Goal: Use online tool/utility: Utilize a website feature to perform a specific function

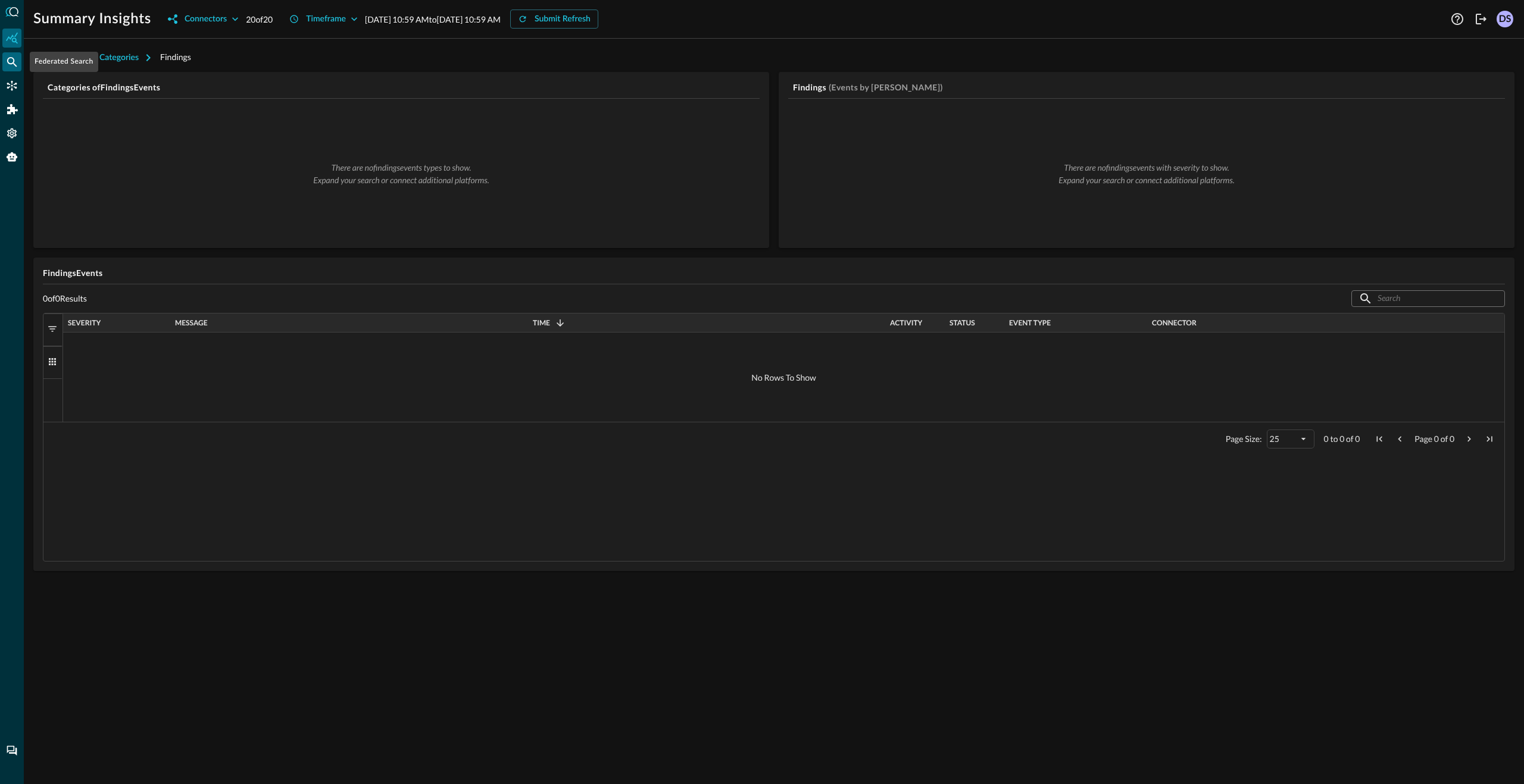
click at [12, 66] on icon "Federated Search" at bounding box center [12, 62] width 12 height 12
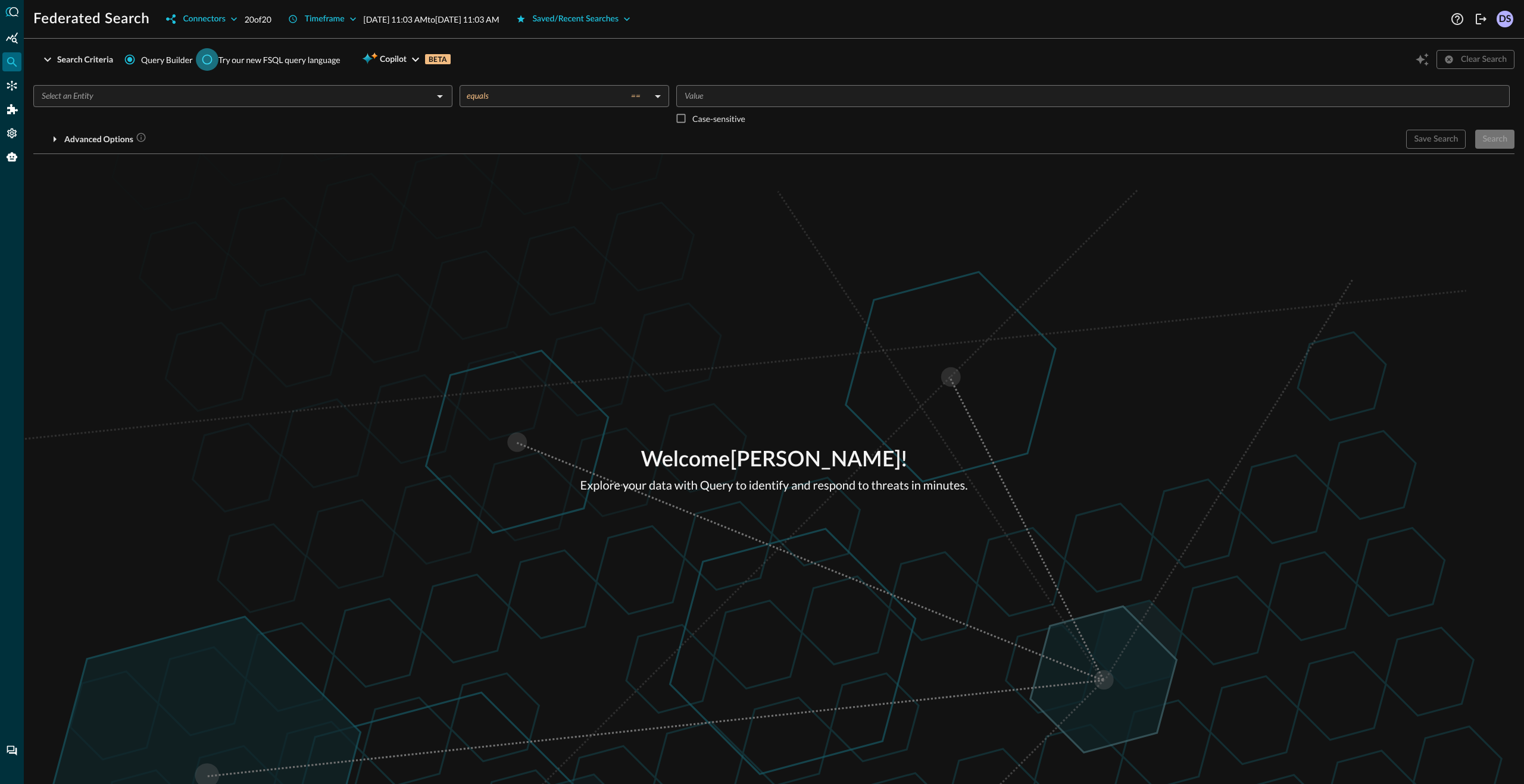
click at [210, 59] on input "Try our new FSQL query language" at bounding box center [207, 59] width 22 height 22
radio input "true"
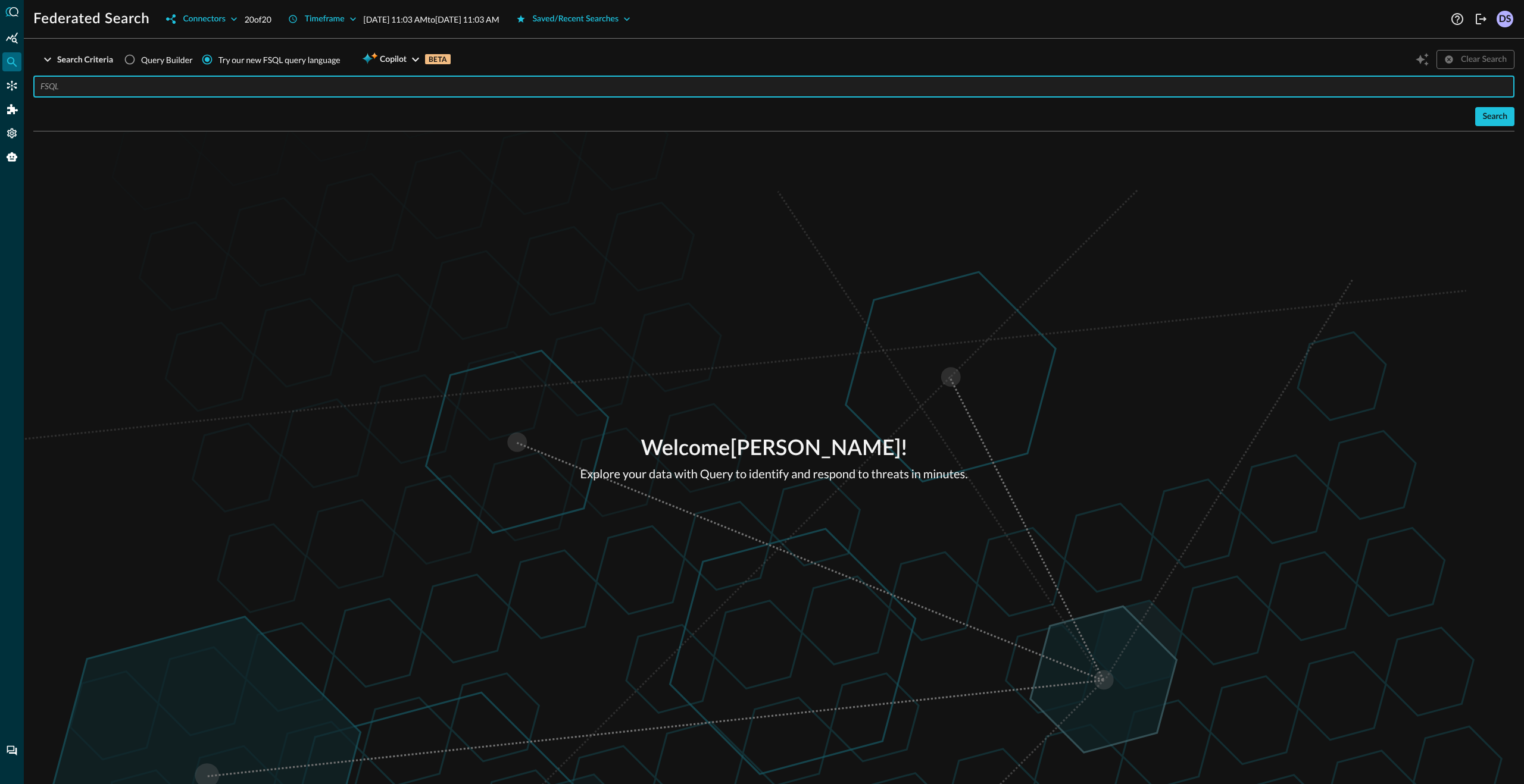
click at [256, 88] on input "text" at bounding box center [778, 86] width 1474 height 22
paste input "QUERY %email = [EMAIL_ADDRESS][PERSON_NAME][PERSON_NAME][DOMAIN_NAME]'"
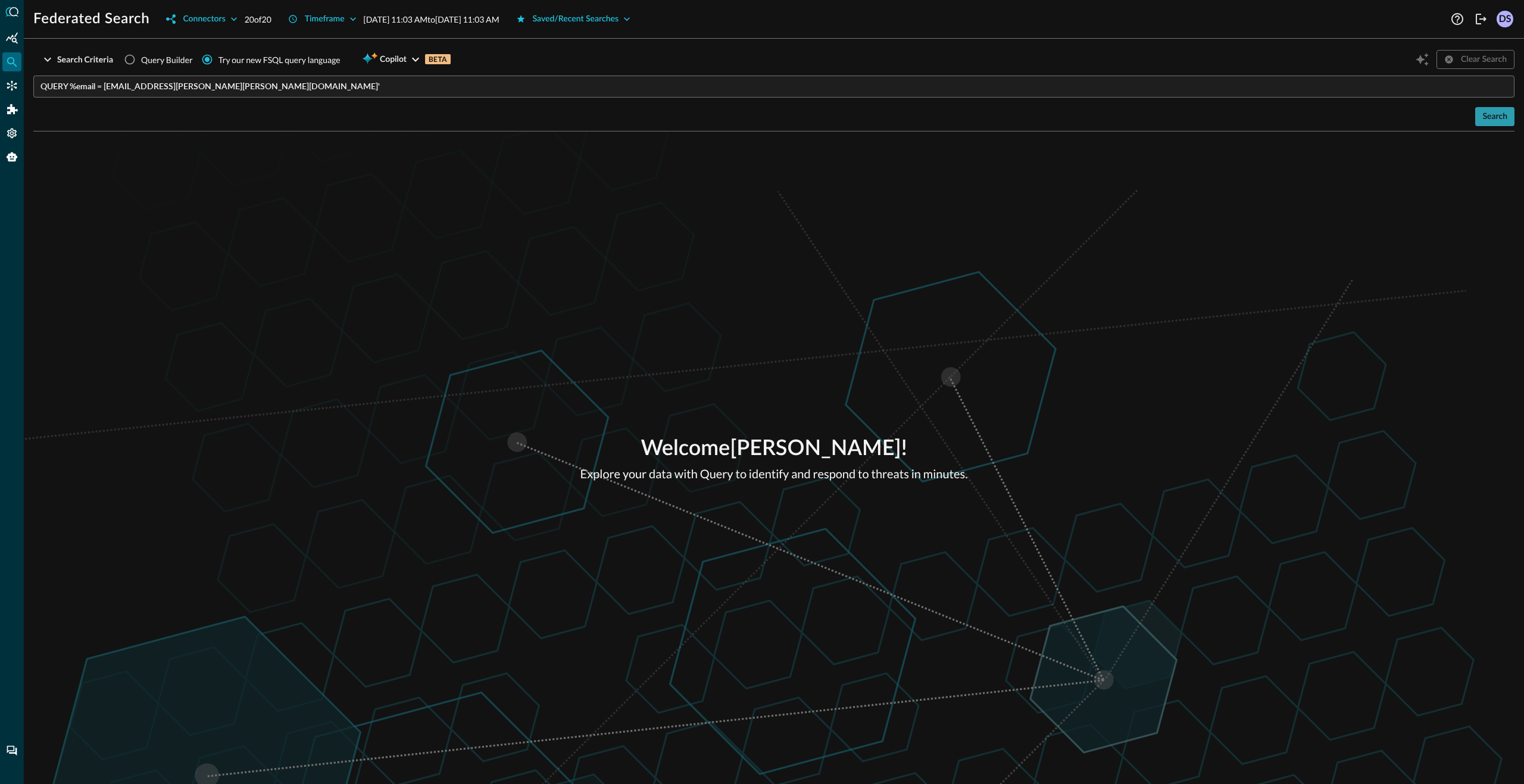
click at [1505, 123] on div "Search" at bounding box center [1495, 116] width 25 height 15
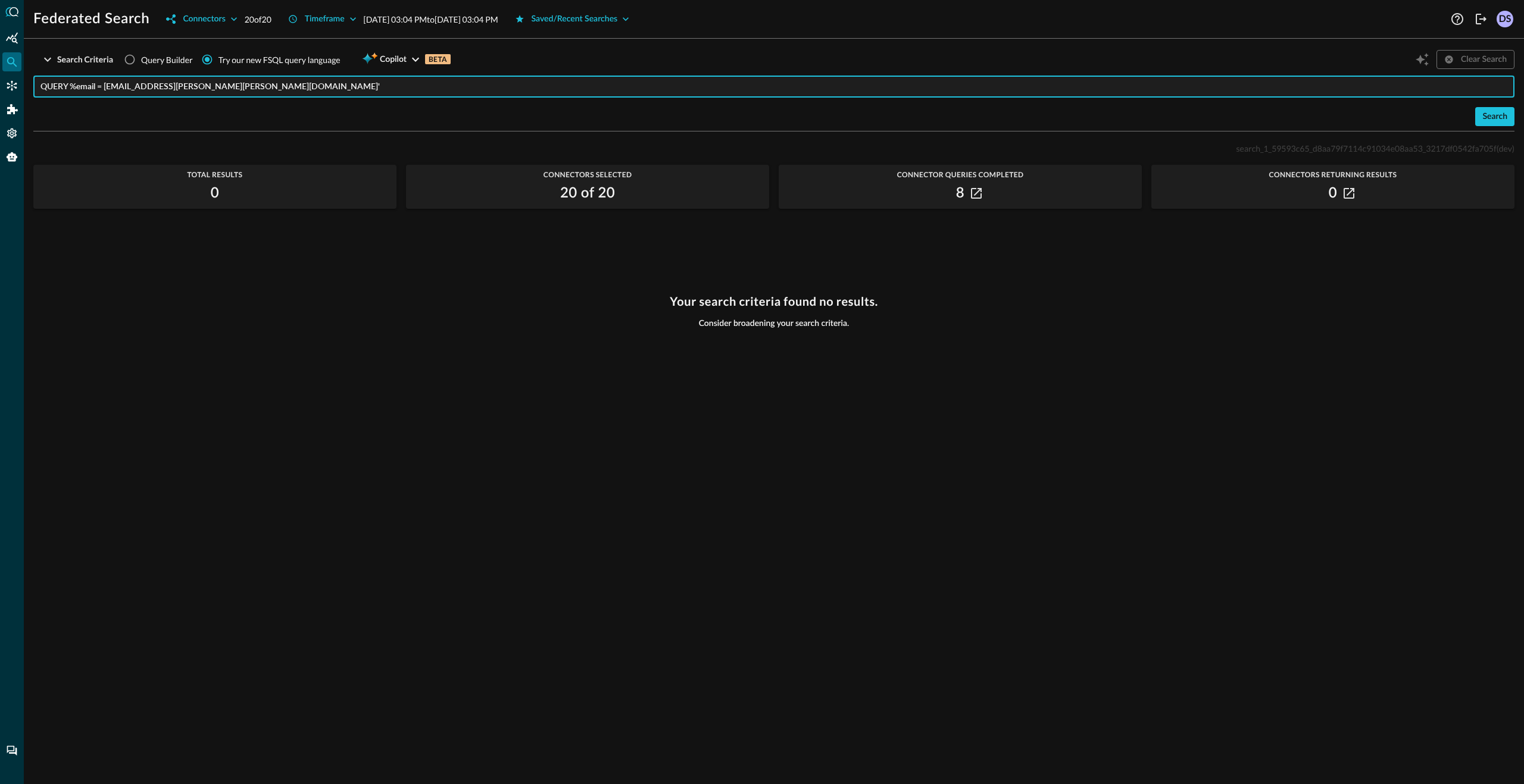
drag, startPoint x: 360, startPoint y: 88, endPoint x: 37, endPoint y: 81, distance: 323.1
click at [37, 81] on div "QUERY %email = [EMAIL_ADDRESS][PERSON_NAME][PERSON_NAME][DOMAIN_NAME]' ​" at bounding box center [774, 86] width 1481 height 22
paste input "EXPLAIN FIELDS #network"
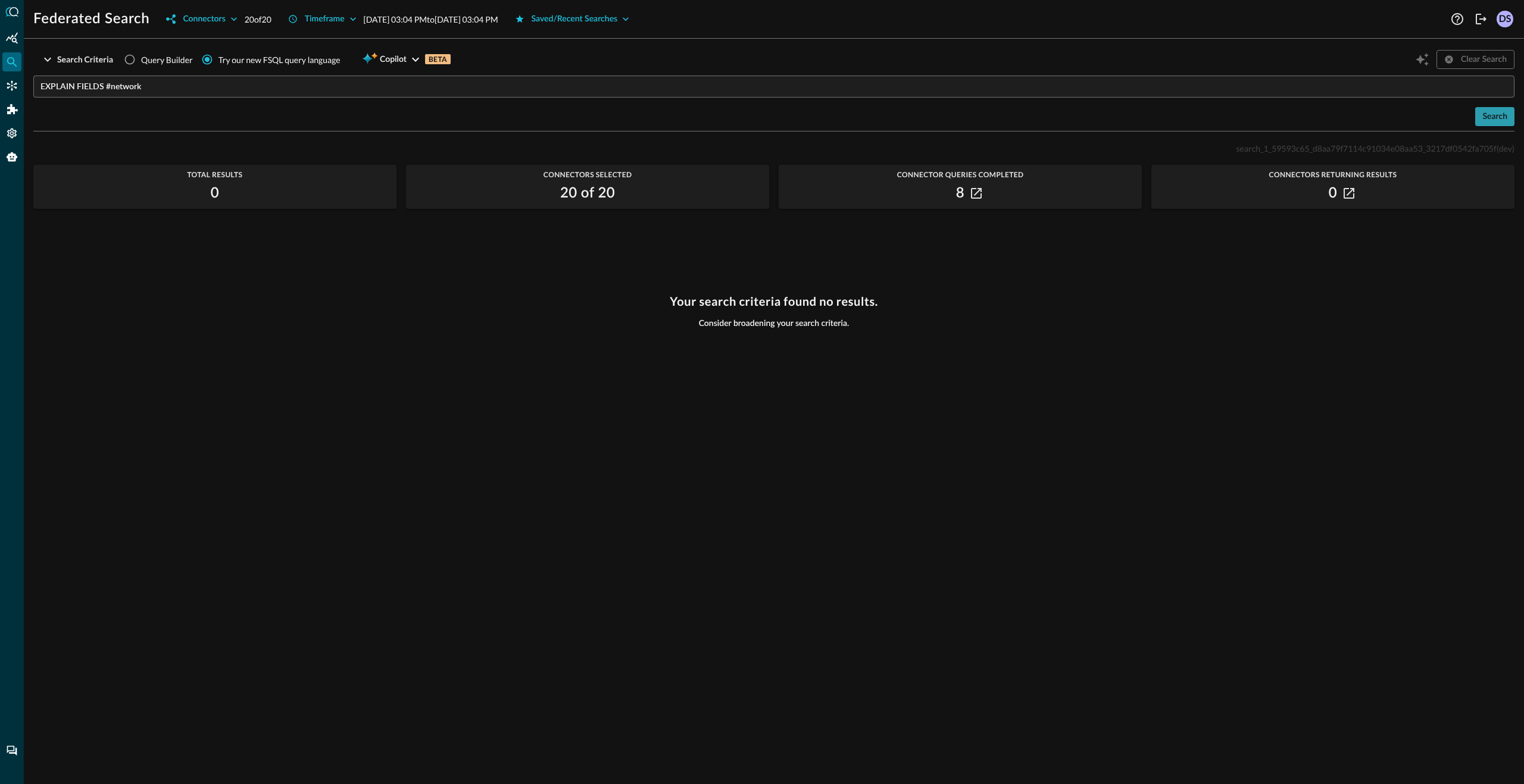
click at [1502, 124] on div "Search" at bounding box center [1495, 116] width 25 height 15
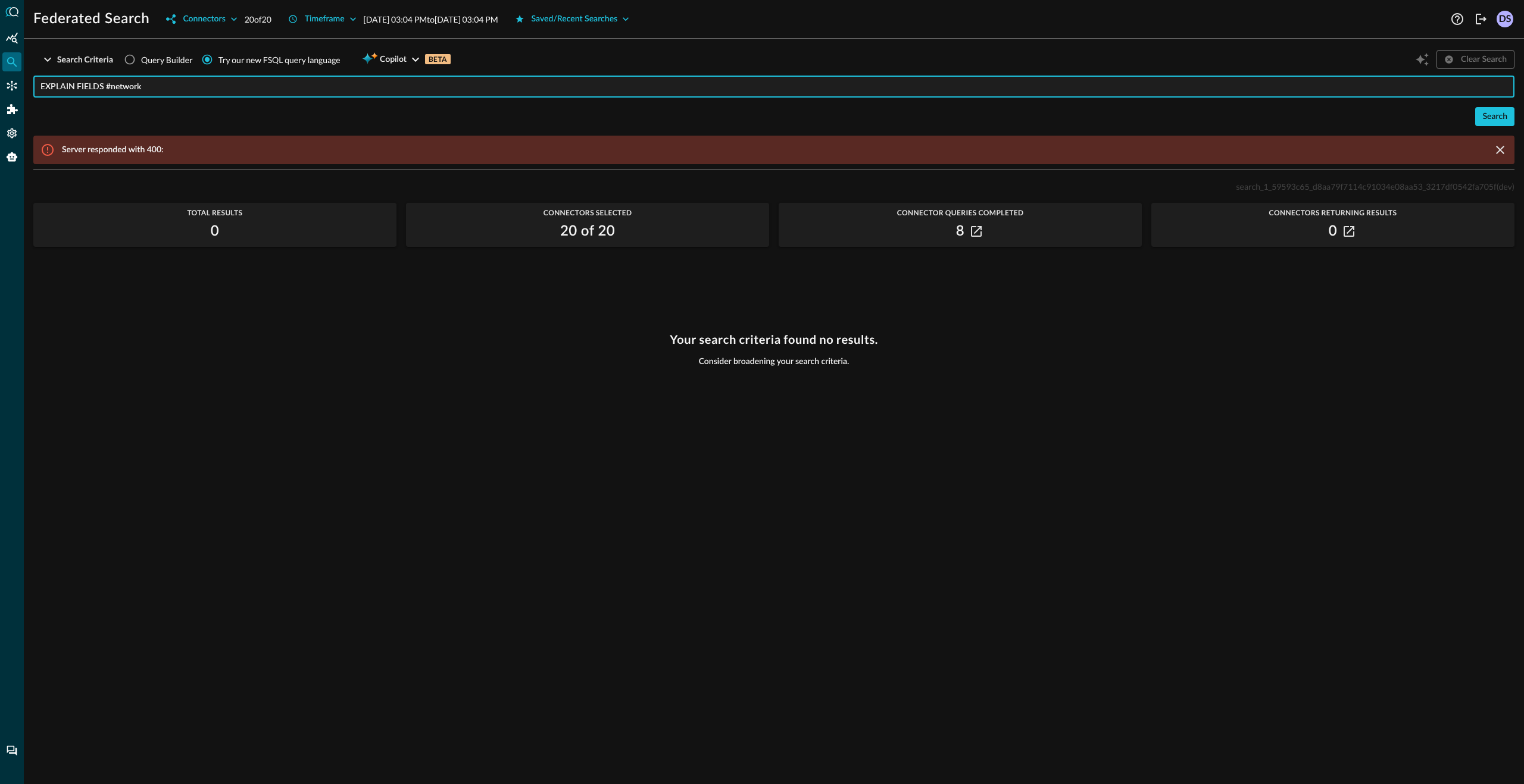
click at [241, 82] on input "EXPLAIN FIELDS #network" at bounding box center [778, 86] width 1474 height 22
paste input "QUERY #network.** WITH %ip = '[TECHNICAL_ID]'"
click at [1500, 114] on div "Search" at bounding box center [1495, 116] width 25 height 15
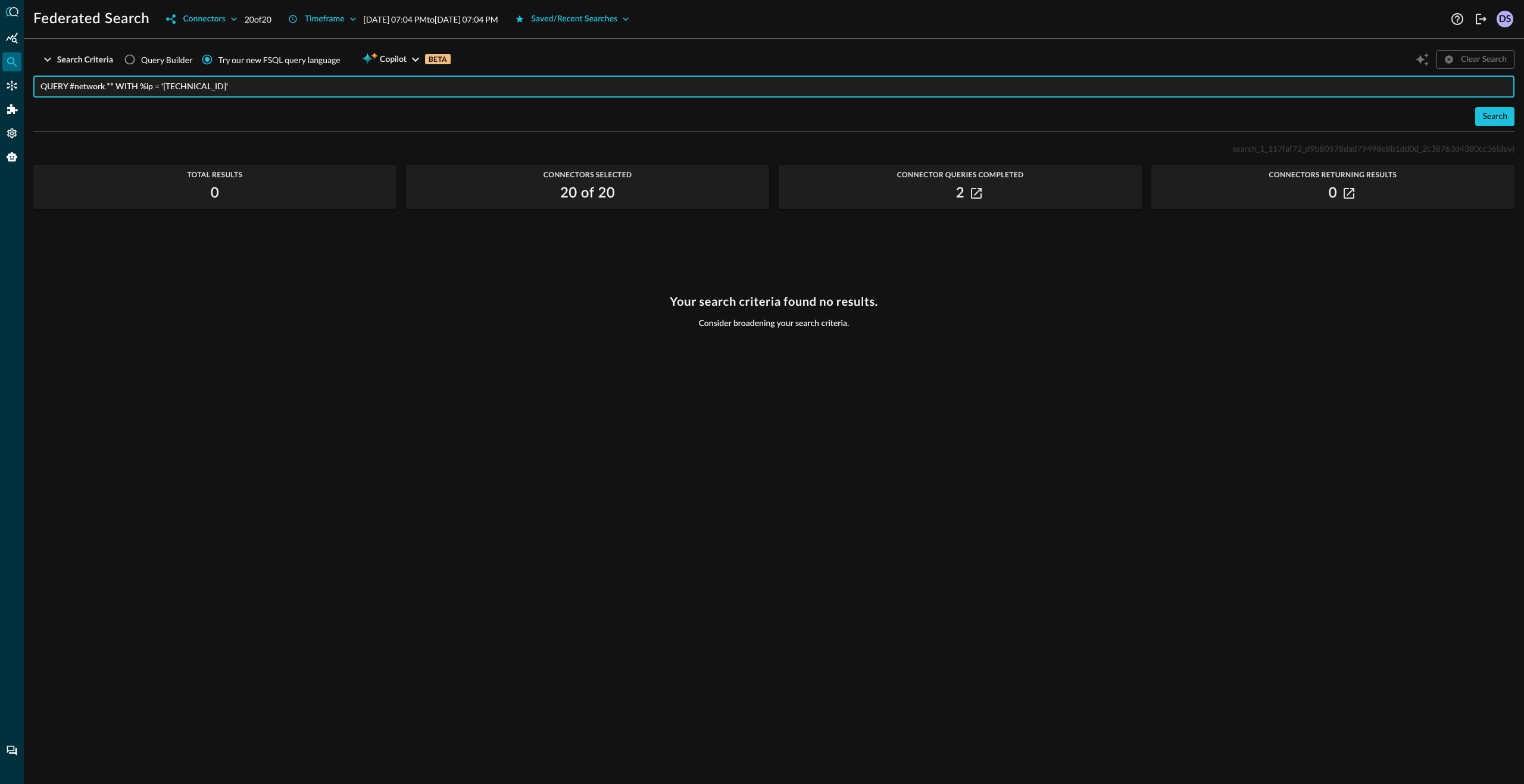
click at [398, 88] on input "QUERY #network.** WITH %ip = '[TECHNICAL_ID]'" at bounding box center [778, 86] width 1474 height 22
paste input "detection_finding.device.*, detection_finding.device.os.*, detection_finding.ac…"
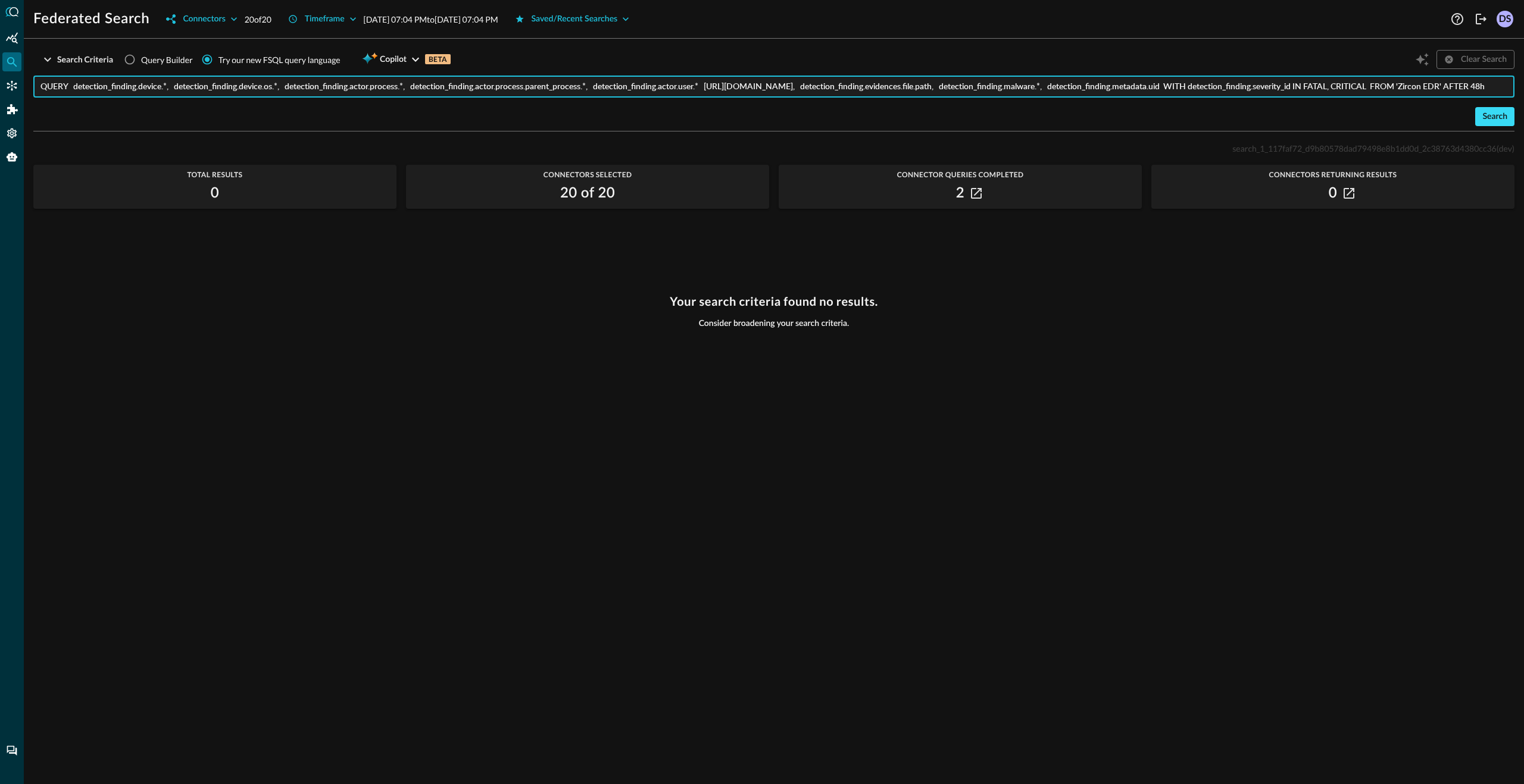
type input "QUERY detection_finding.device.*, detection_finding.device.os.*, detection_find…"
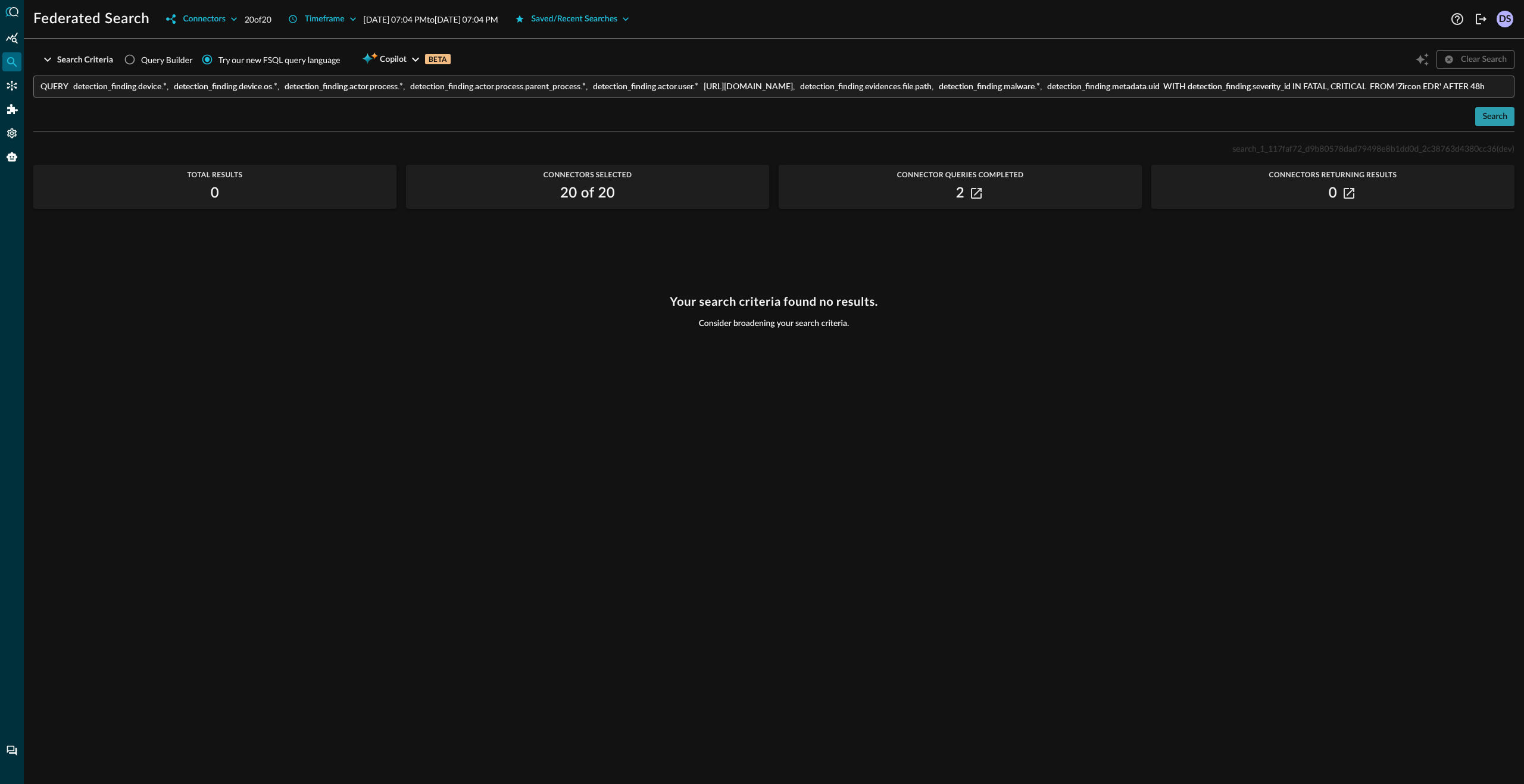
click at [1500, 117] on div "Search" at bounding box center [1495, 116] width 25 height 15
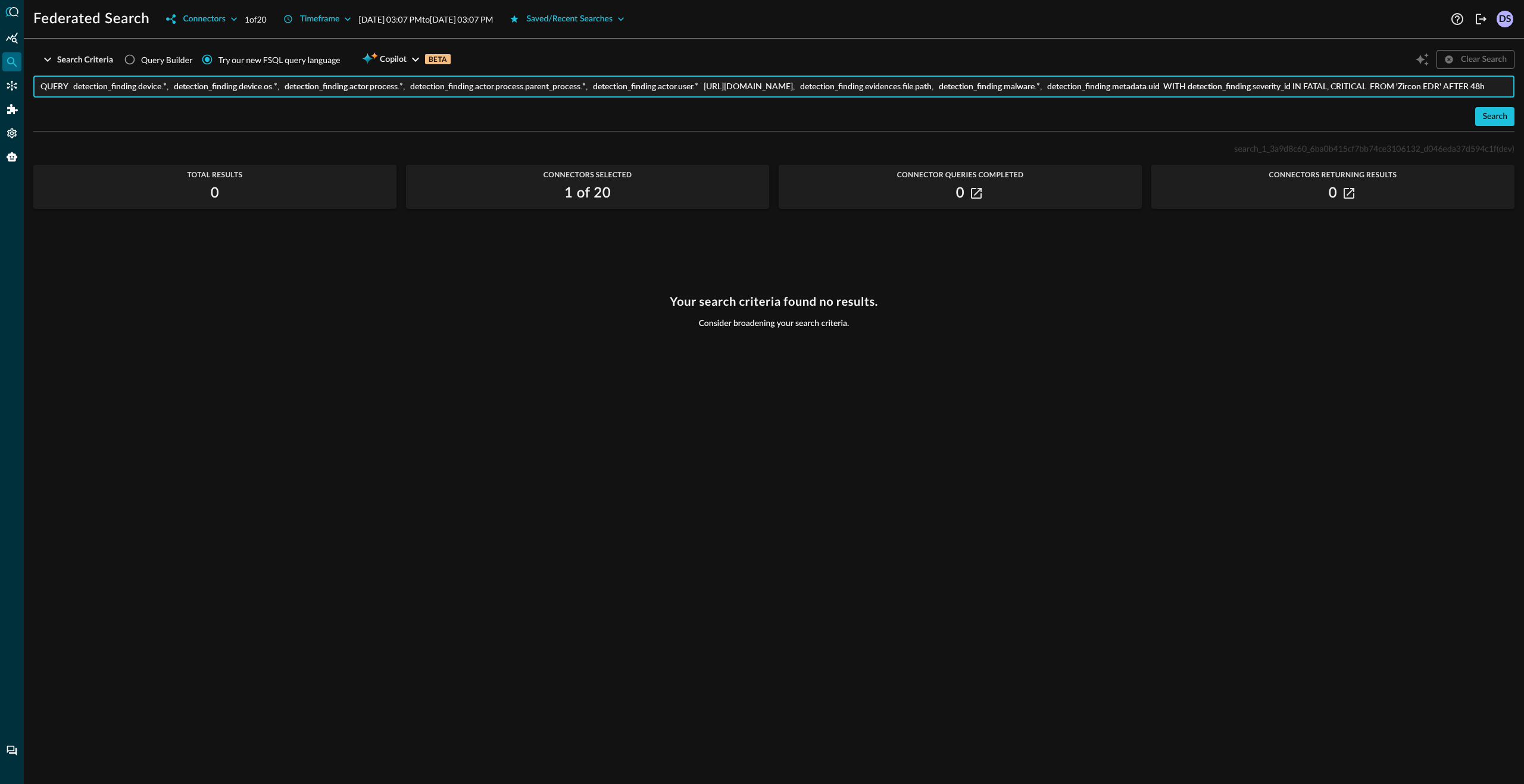
click at [1092, 91] on input "QUERY detection_finding.device.*, detection_finding.device.os.*, detection_find…" at bounding box center [778, 86] width 1474 height 22
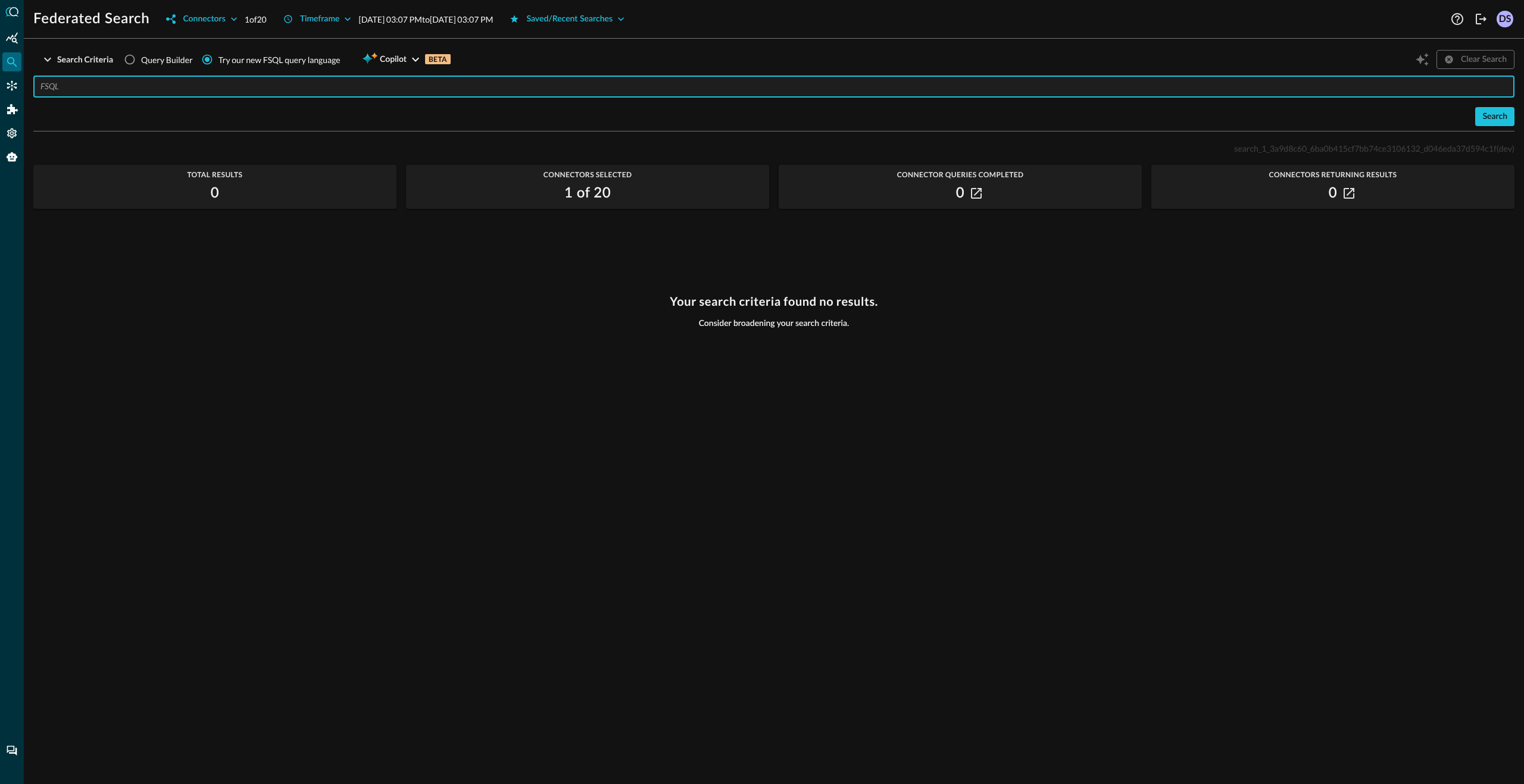
paste input "QUERY network_activity.connection_info.uid, network_activity.dst_endpoint.hostn…"
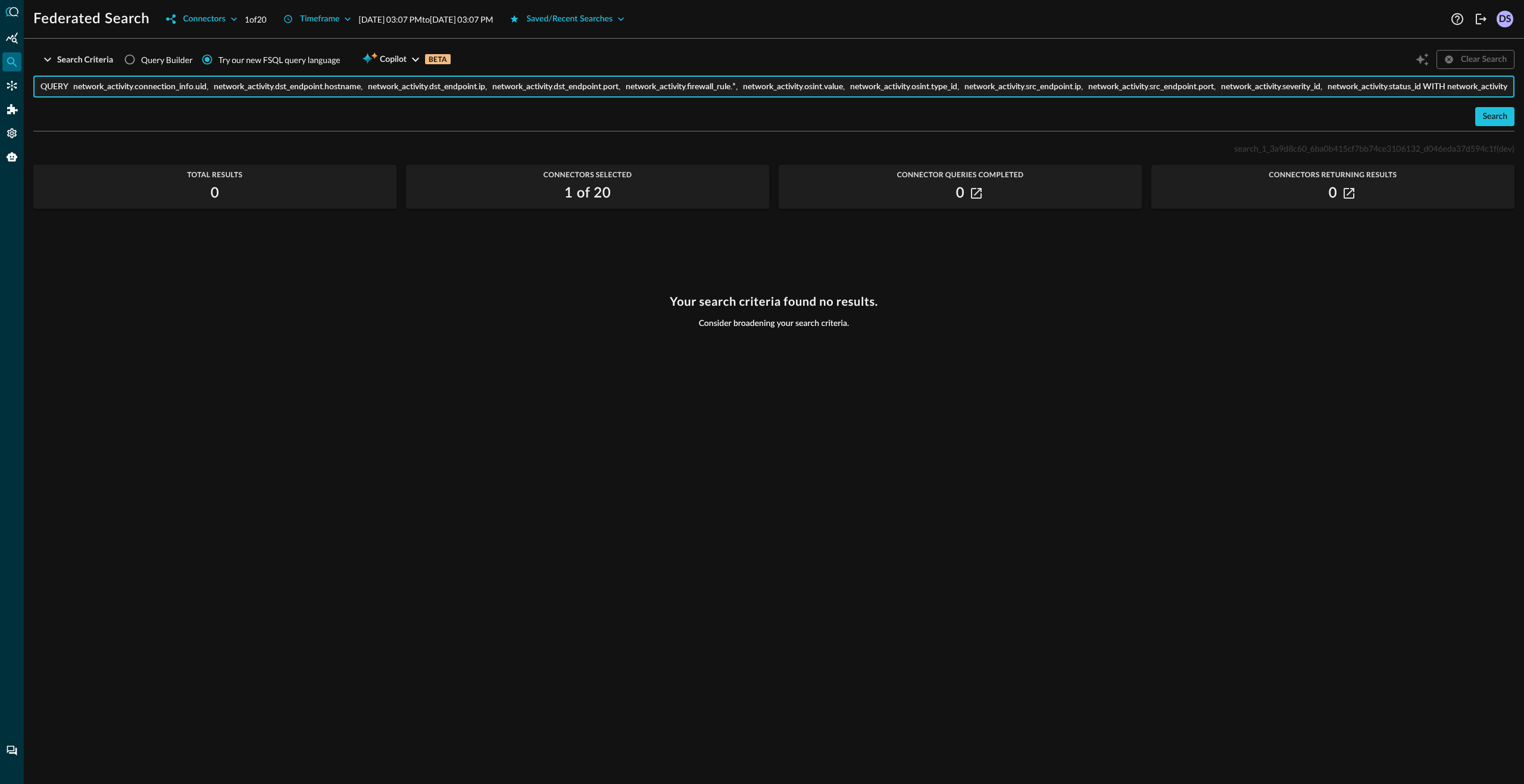
scroll to position [0, 240]
type input "QUERY network_activity.connection_info.uid, network_activity.dst_endpoint.hostn…"
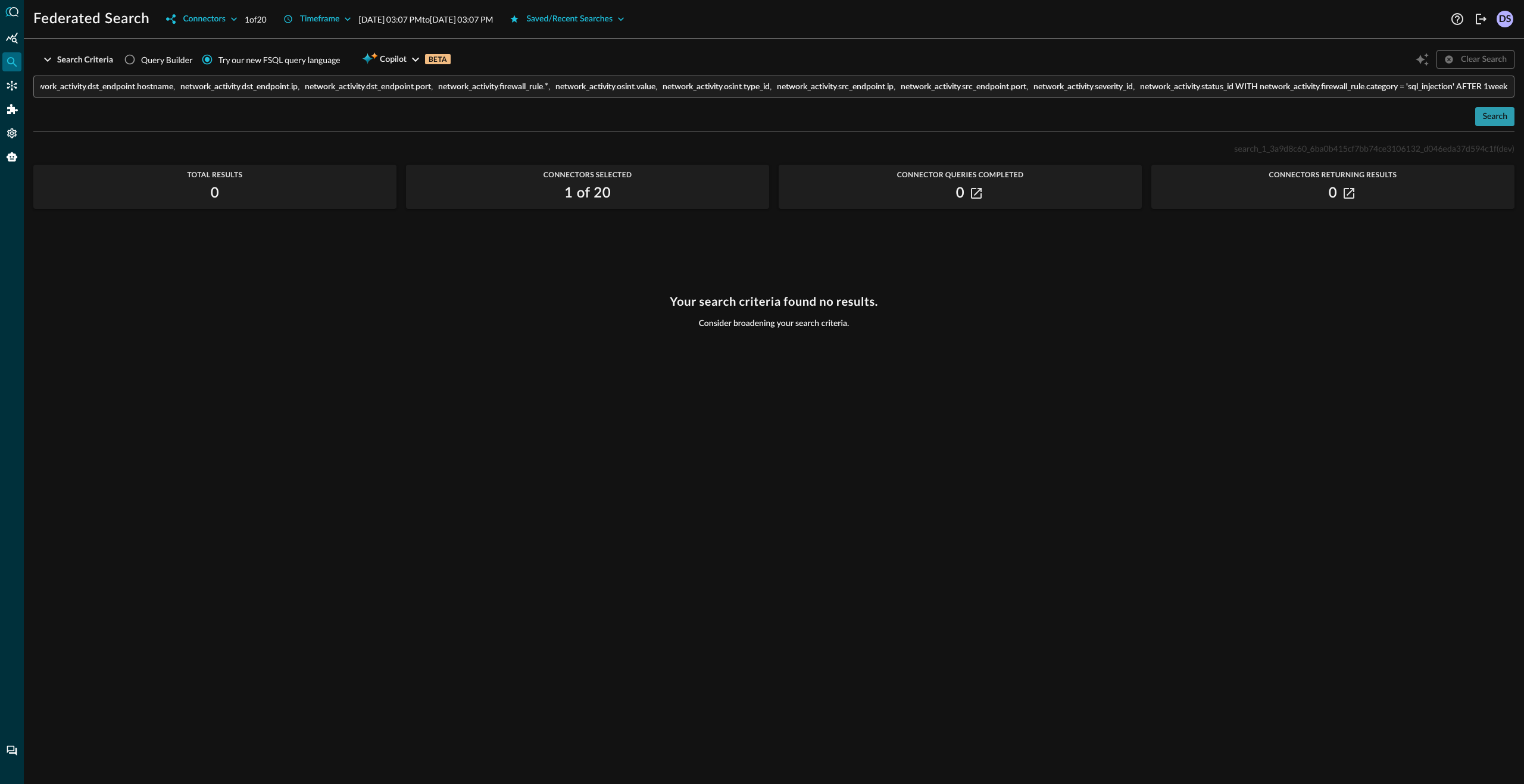
scroll to position [0, 0]
click at [1495, 114] on div "Search" at bounding box center [1495, 116] width 25 height 15
